Goal: Transaction & Acquisition: Purchase product/service

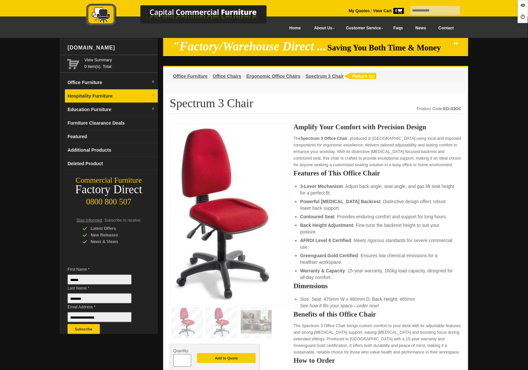
click at [101, 101] on link "Hospitality Furniture" at bounding box center [111, 96] width 93 height 14
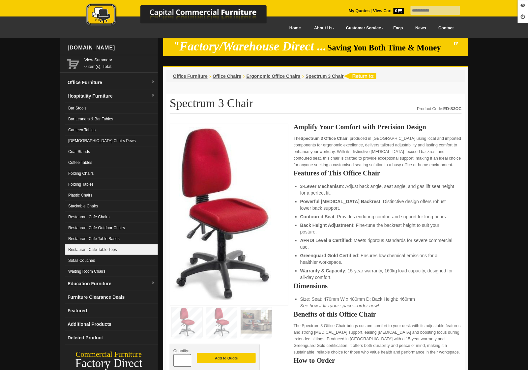
click at [121, 249] on link "Restaurant Cafe Table Tops" at bounding box center [111, 249] width 93 height 11
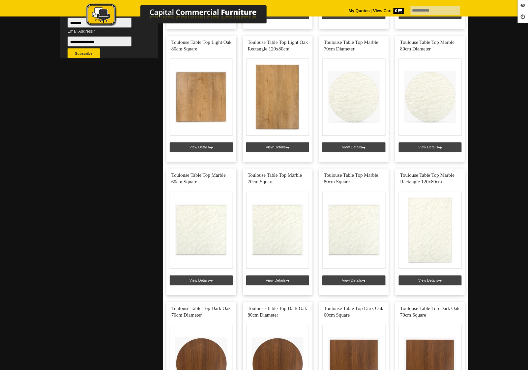
scroll to position [546, 0]
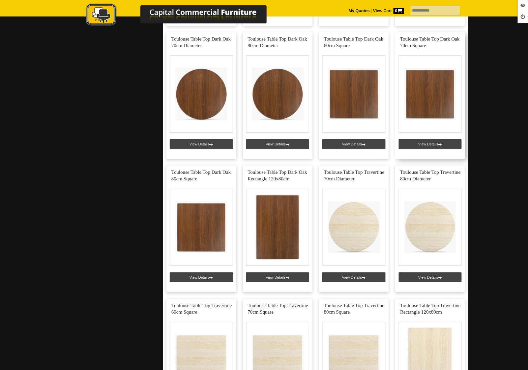
click at [435, 143] on link at bounding box center [431, 95] width 70 height 127
